Goal: Complete application form

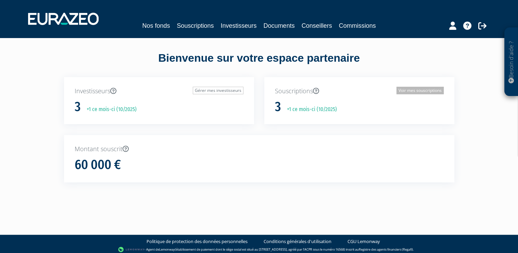
click at [422, 91] on link "Voir mes souscriptions" at bounding box center [420, 91] width 47 height 8
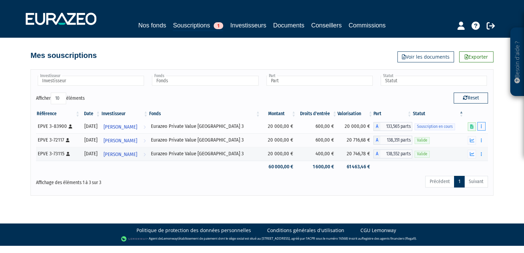
click at [481, 125] on icon "button" at bounding box center [480, 126] width 1 height 4
click at [461, 150] on link "Compléter" at bounding box center [461, 151] width 45 height 11
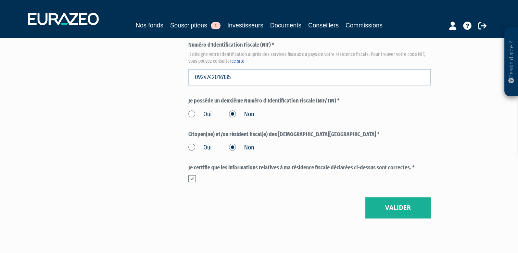
scroll to position [848, 0]
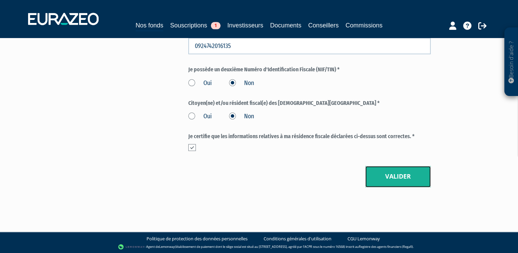
click at [396, 178] on button "Valider" at bounding box center [398, 176] width 65 height 21
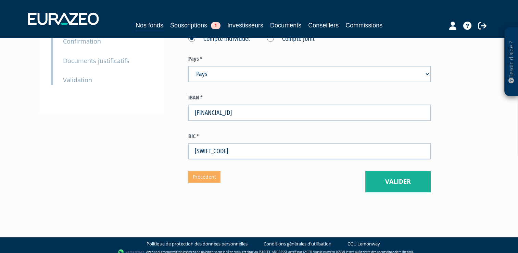
scroll to position [169, 0]
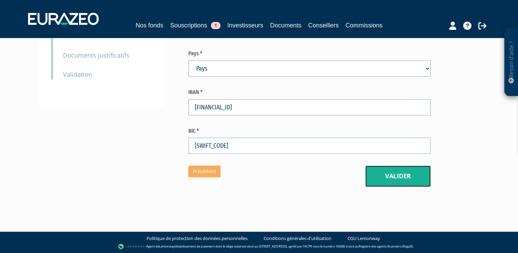
click at [400, 171] on button "Valider" at bounding box center [398, 176] width 65 height 21
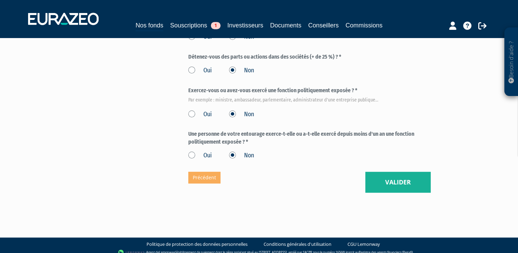
scroll to position [430, 0]
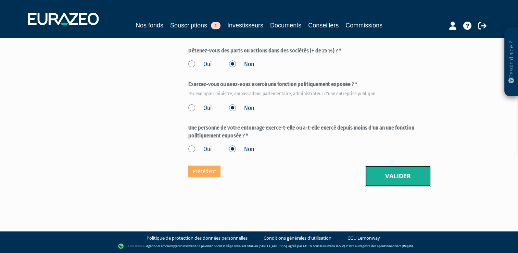
click at [406, 177] on button "Valider" at bounding box center [398, 176] width 65 height 21
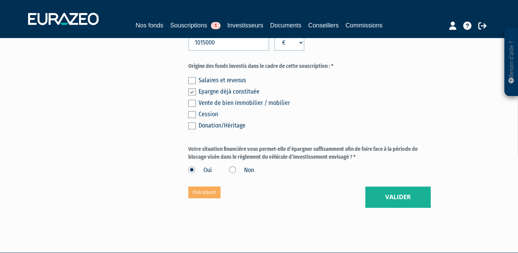
scroll to position [530, 0]
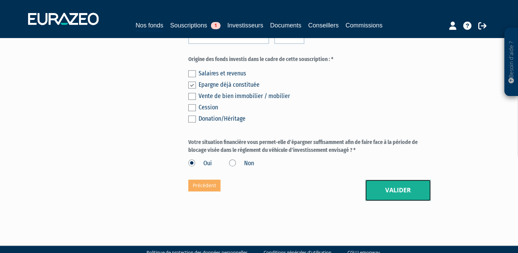
click at [404, 188] on button "Valider" at bounding box center [398, 190] width 65 height 21
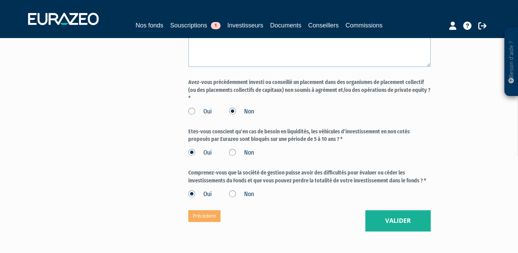
scroll to position [597, 0]
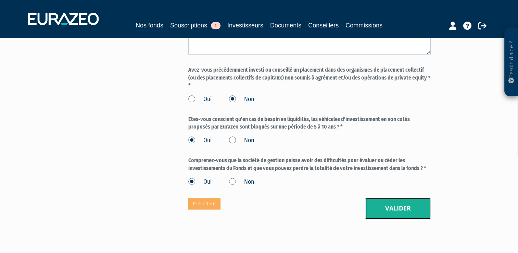
click at [393, 213] on button "Valider" at bounding box center [398, 208] width 65 height 21
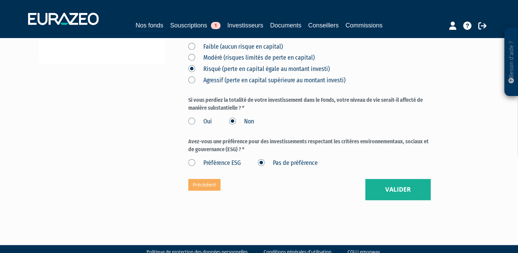
scroll to position [215, 0]
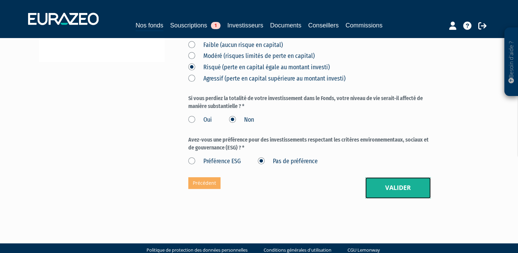
click at [393, 188] on button "Valider" at bounding box center [398, 187] width 65 height 21
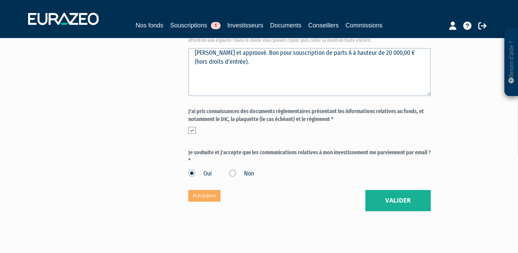
scroll to position [318, 0]
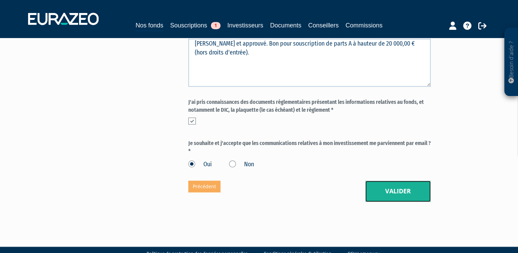
click at [407, 190] on button "Valider" at bounding box center [398, 191] width 65 height 21
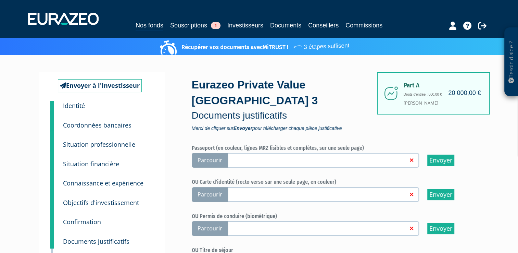
click at [208, 194] on span "Parcourir" at bounding box center [210, 194] width 36 height 15
click at [0, 0] on input "Parcourir" at bounding box center [0, 0] width 0 height 0
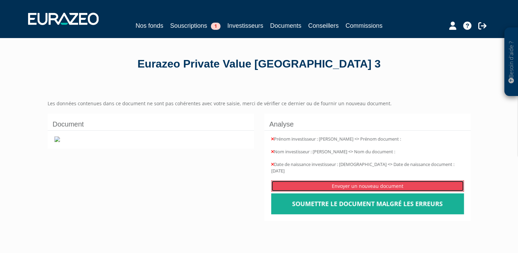
click at [375, 180] on link "Envoyer un nouveau document" at bounding box center [367, 185] width 193 height 11
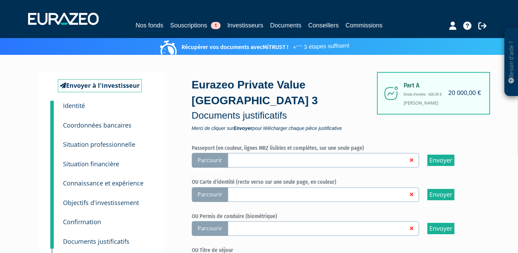
click at [209, 188] on span "Parcourir" at bounding box center [210, 194] width 36 height 15
click at [0, 0] on input "Parcourir" at bounding box center [0, 0] width 0 height 0
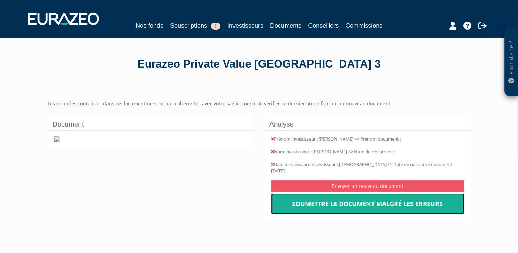
click at [348, 201] on link "Soumettre le document malgré les erreurs" at bounding box center [367, 203] width 193 height 21
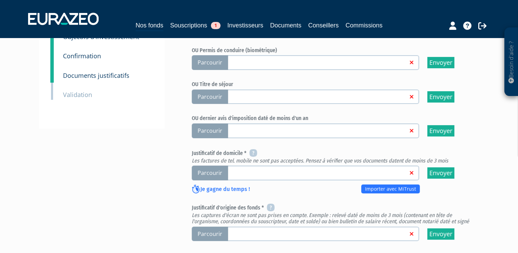
scroll to position [167, 0]
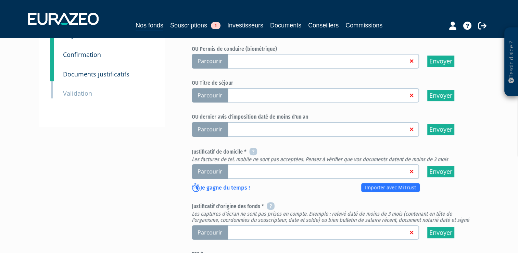
click at [213, 127] on span "Parcourir" at bounding box center [210, 129] width 36 height 15
click at [0, 0] on input "Parcourir" at bounding box center [0, 0] width 0 height 0
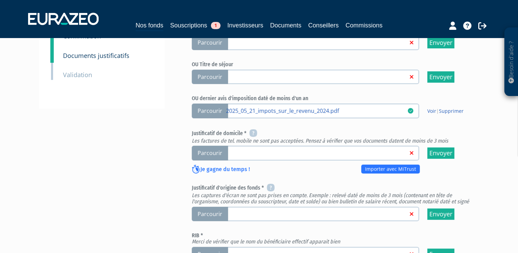
scroll to position [193, 0]
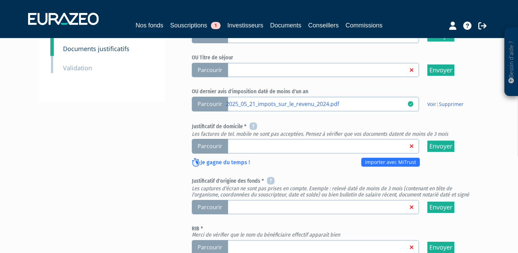
click at [219, 243] on span "Parcourir" at bounding box center [210, 247] width 36 height 15
click at [0, 0] on input "Parcourir" at bounding box center [0, 0] width 0 height 0
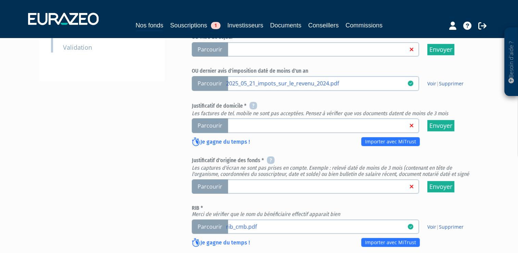
scroll to position [210, 0]
